Goal: Contribute content: Add original content to the website for others to see

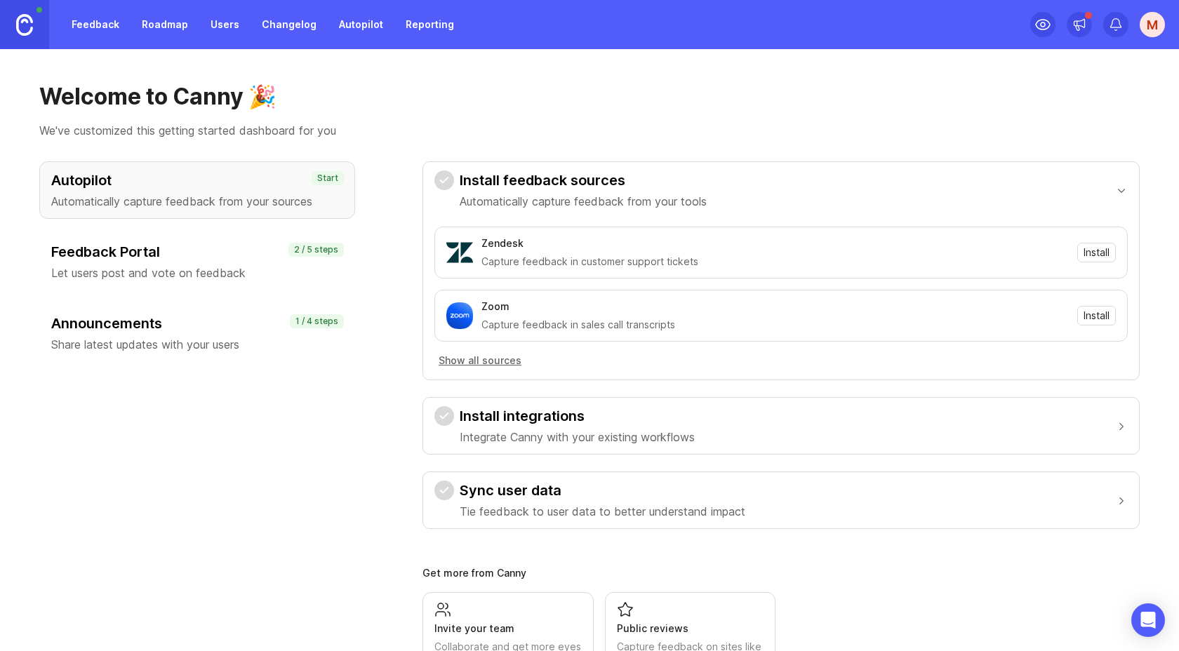
click at [171, 258] on h3 "Feedback Portal" at bounding box center [197, 252] width 292 height 20
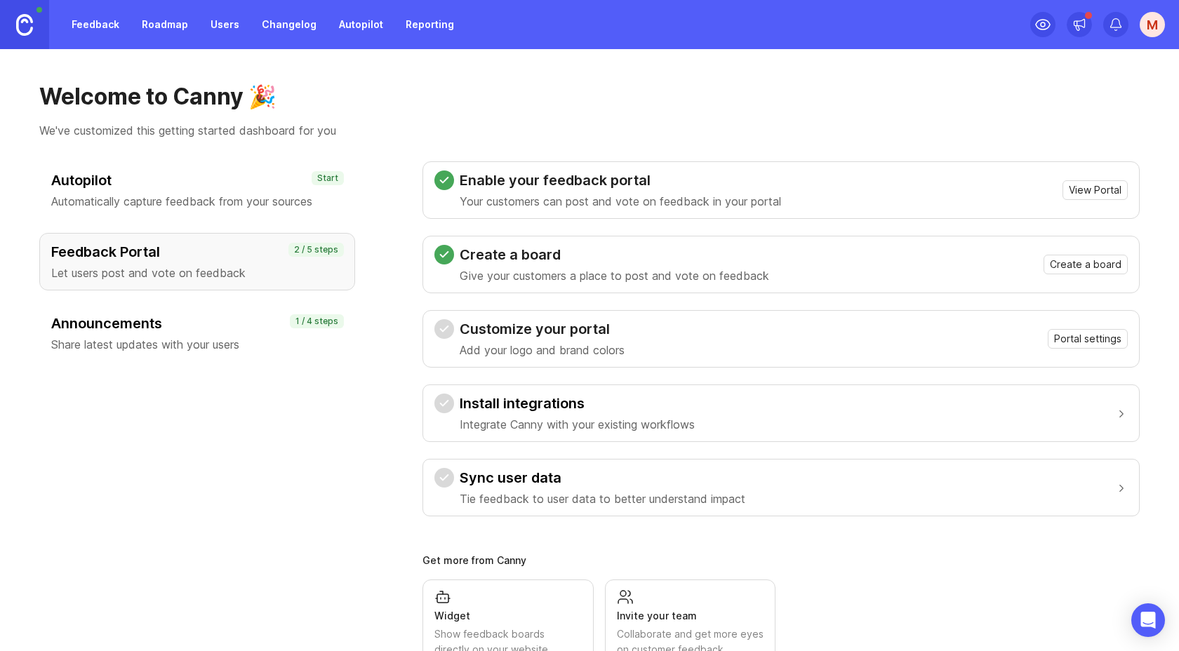
click at [161, 26] on link "Roadmap" at bounding box center [164, 24] width 63 height 25
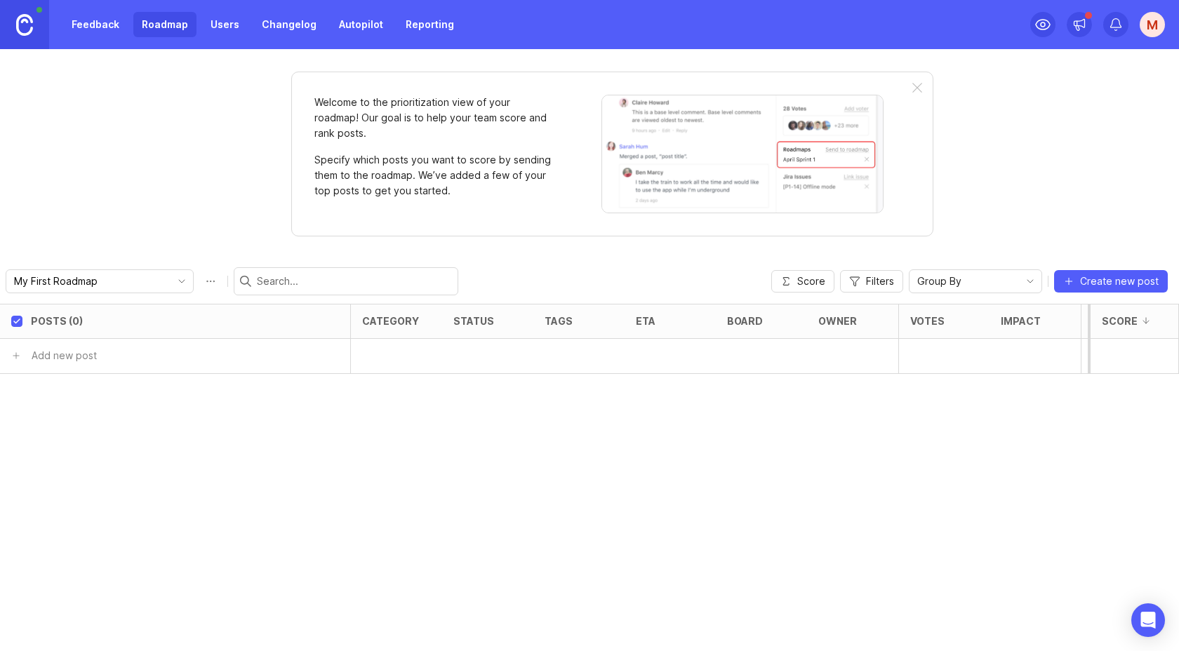
click at [171, 286] on span "toggle menu" at bounding box center [182, 281] width 22 height 15
click at [142, 224] on div "Welcome to the prioritization view of your roadmap! Our goal is to help your te…" at bounding box center [589, 350] width 1179 height 602
click at [1092, 277] on span "Create new post" at bounding box center [1119, 281] width 79 height 14
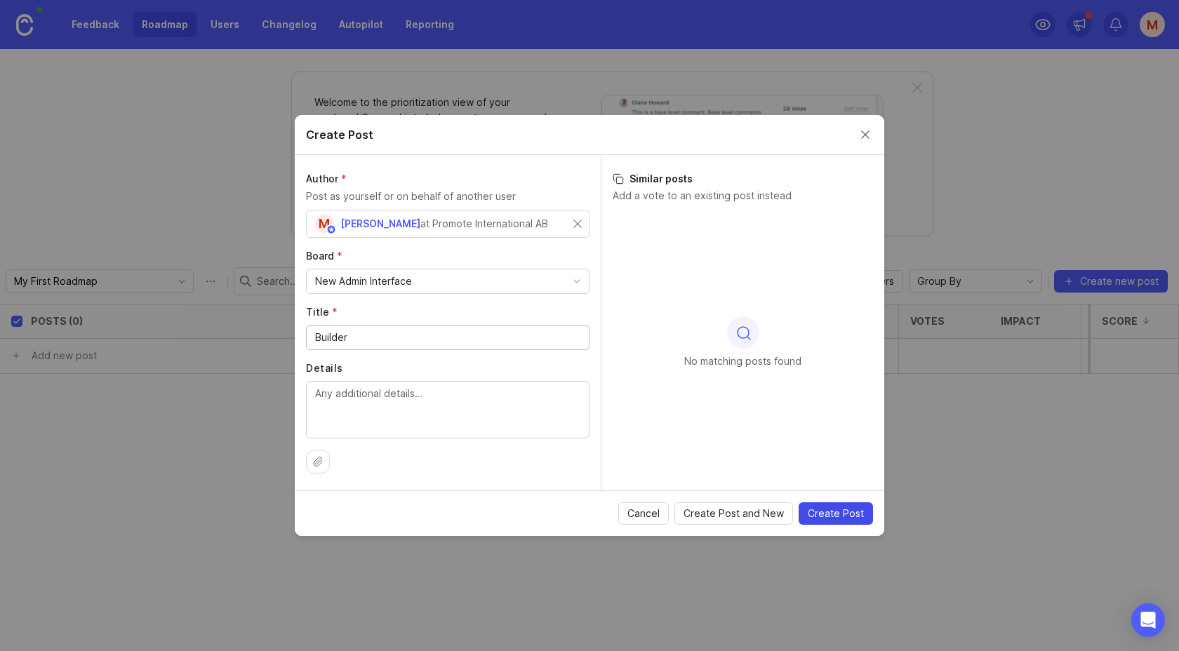
type input "Builder"
click at [840, 516] on span "Create Post" at bounding box center [836, 514] width 56 height 14
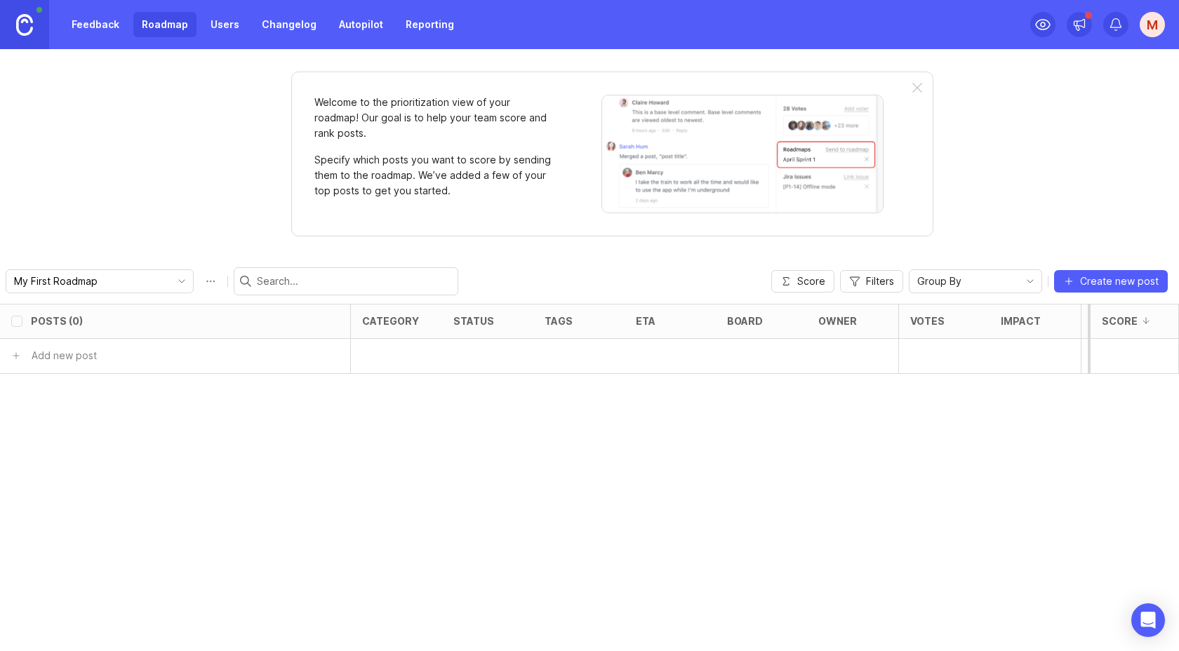
checkbox input "false"
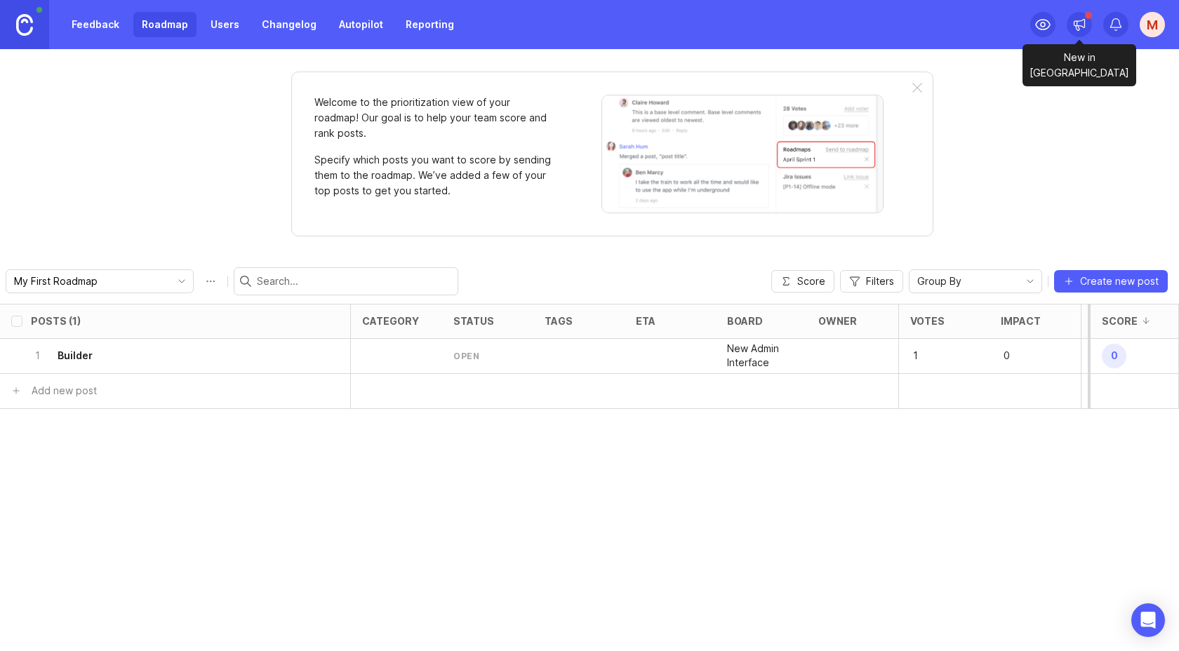
click at [1075, 21] on icon at bounding box center [1080, 24] width 11 height 8
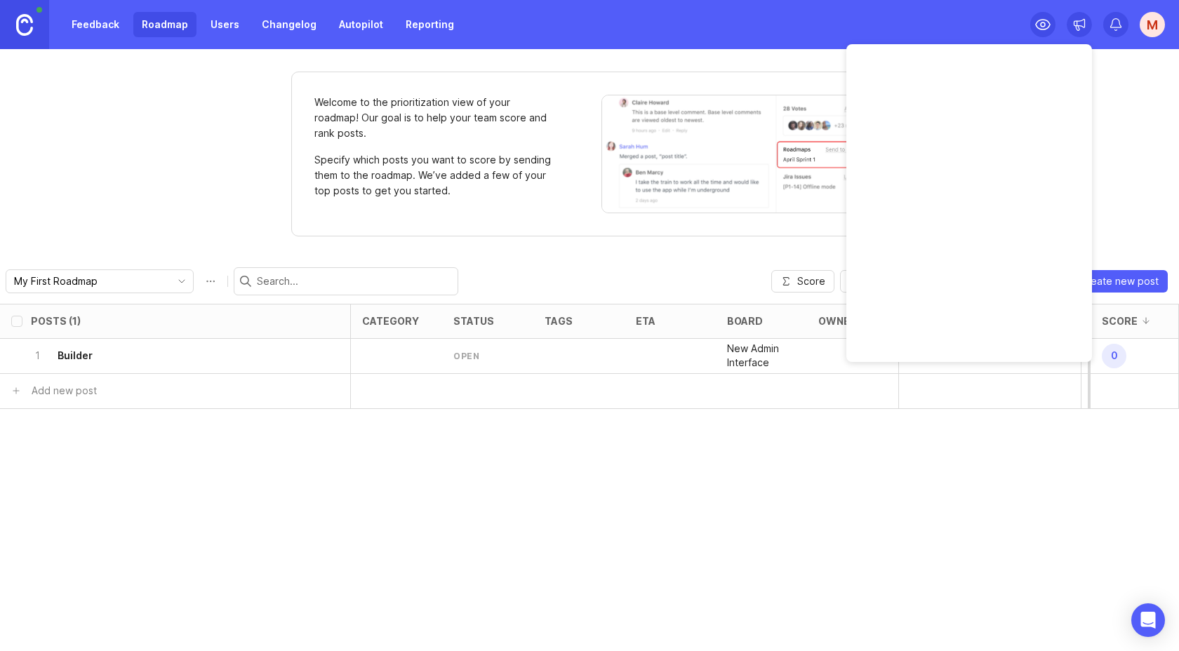
click at [1156, 134] on div "Welcome to the prioritization view of your roadmap! Our goal is to help your te…" at bounding box center [589, 350] width 1179 height 602
